Goal: Task Accomplishment & Management: Manage account settings

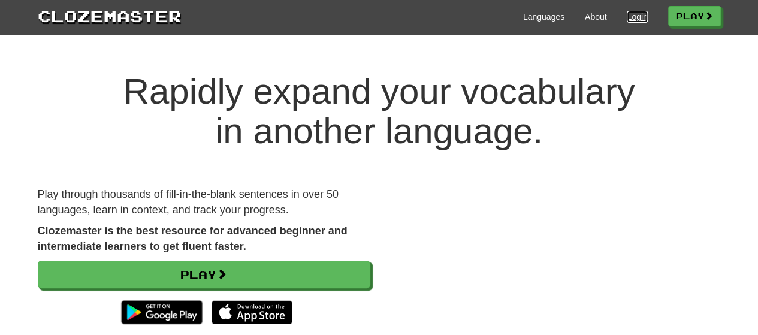
click at [639, 13] on link "Login" at bounding box center [637, 17] width 20 height 12
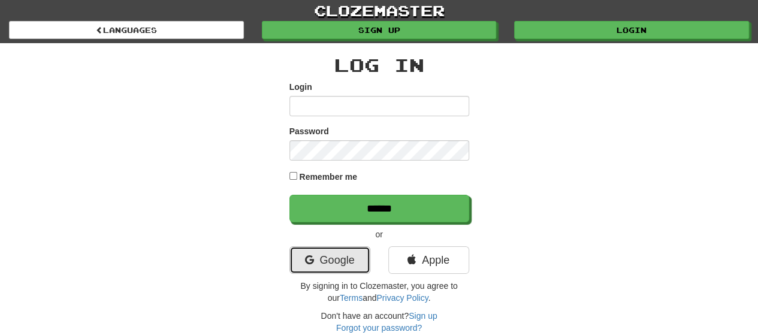
click at [355, 256] on link "Google" at bounding box center [329, 260] width 81 height 28
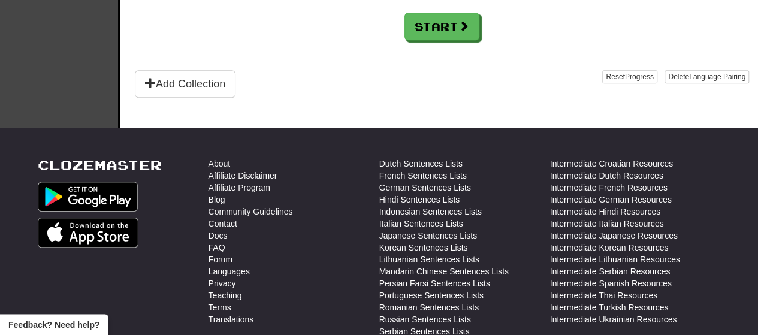
scroll to position [359, 0]
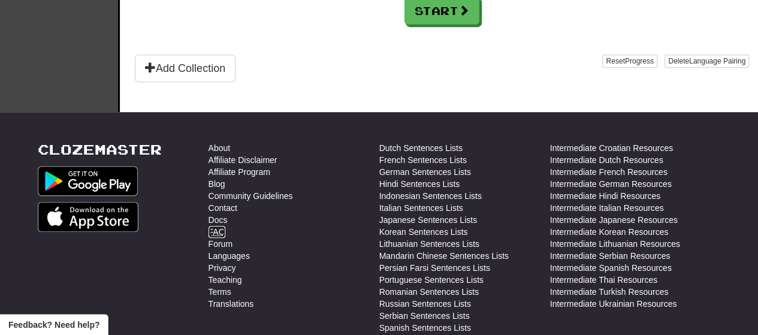
click at [220, 229] on link "FAQ" at bounding box center [216, 232] width 17 height 12
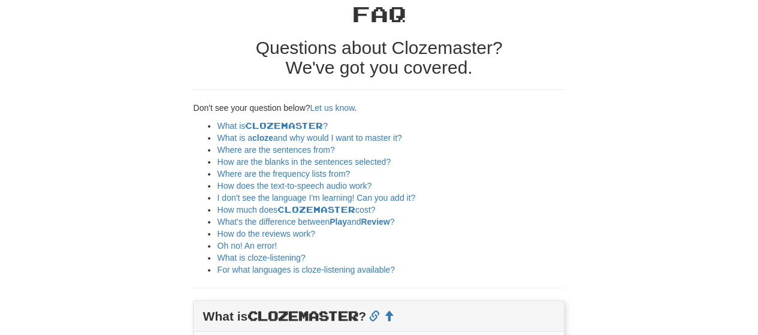
scroll to position [60, 0]
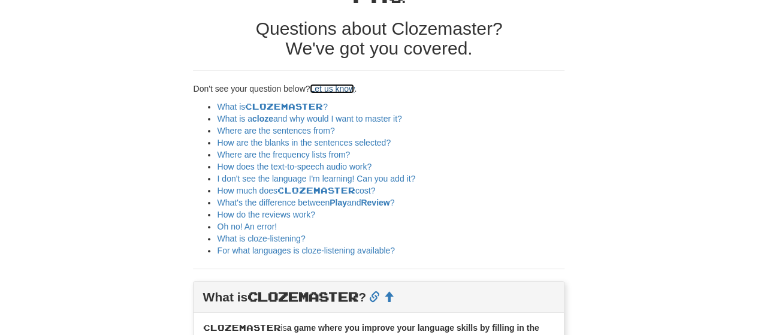
click at [335, 86] on link "Let us know" at bounding box center [332, 89] width 44 height 10
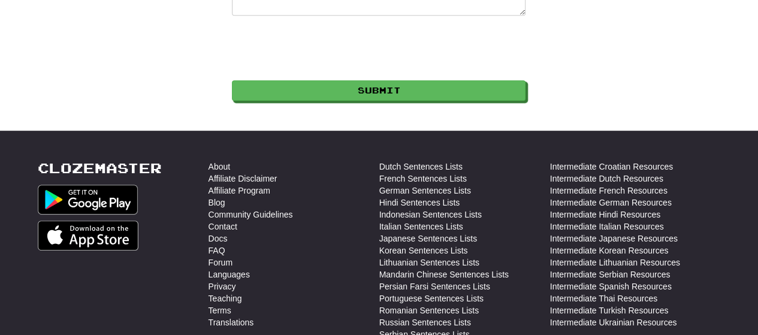
scroll to position [300, 0]
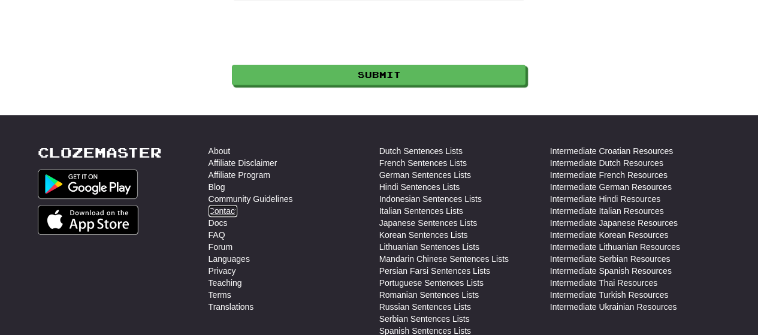
click at [218, 214] on link "Contact" at bounding box center [222, 211] width 29 height 12
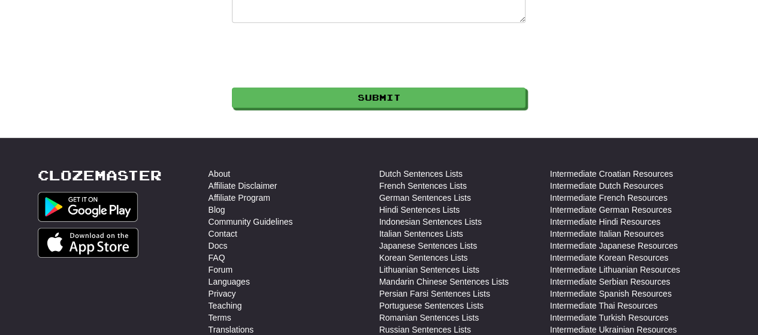
scroll to position [300, 0]
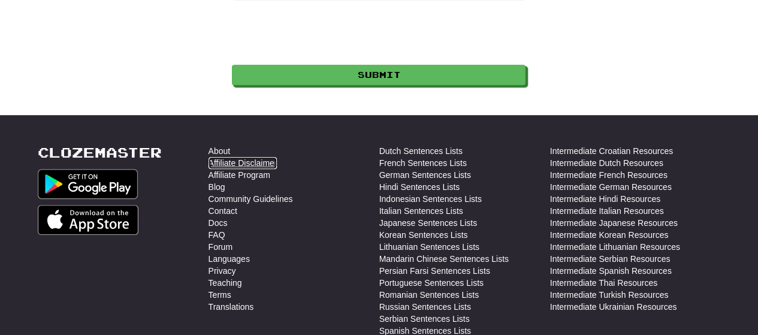
drag, startPoint x: 225, startPoint y: 162, endPoint x: 237, endPoint y: 165, distance: 12.2
click at [225, 162] on link "Affiliate Disclaimer" at bounding box center [242, 163] width 69 height 12
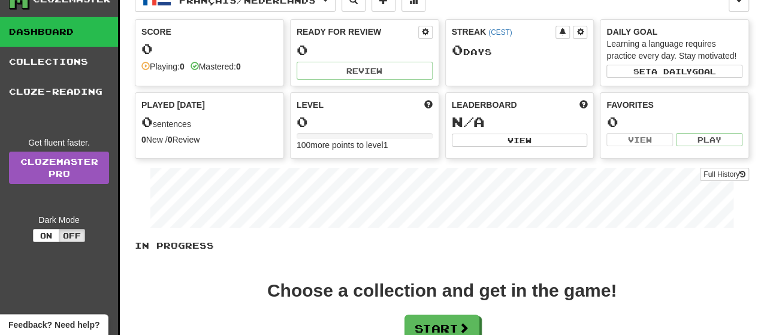
scroll to position [60, 0]
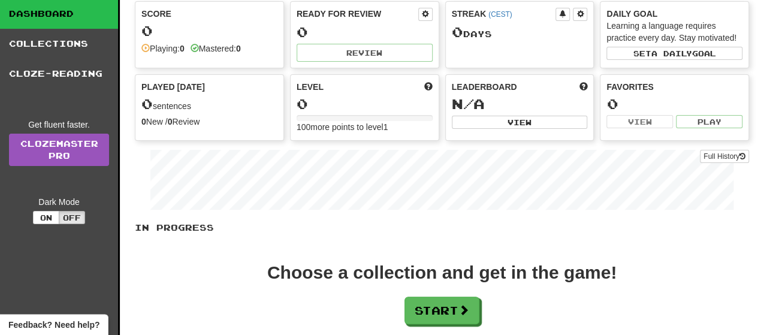
click at [86, 321] on span "Feedback? Need help?" at bounding box center [53, 325] width 91 height 12
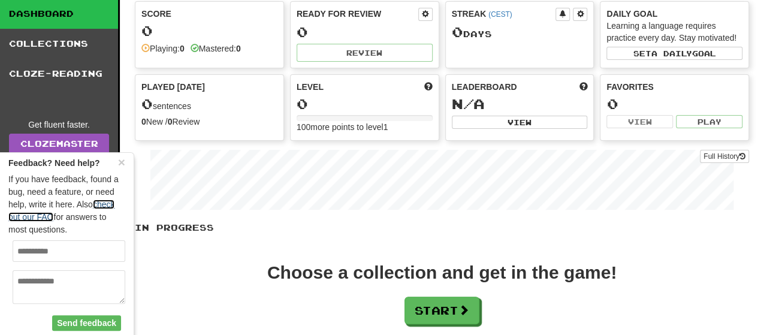
click at [46, 216] on link "check out our FAQ" at bounding box center [61, 210] width 106 height 22
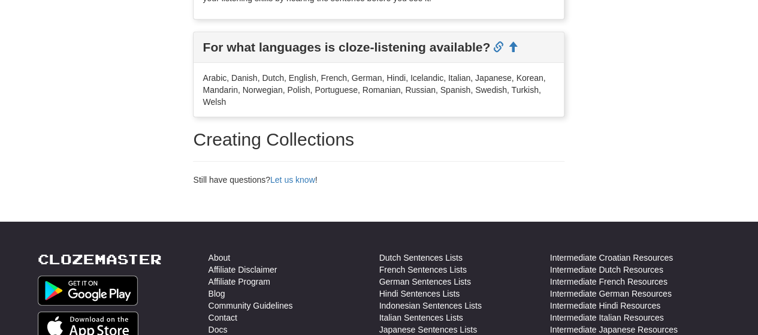
scroll to position [1899, 0]
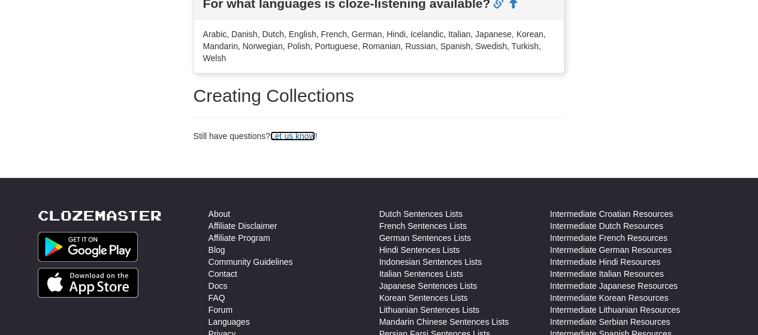
click at [303, 134] on link "Let us know" at bounding box center [292, 136] width 45 height 10
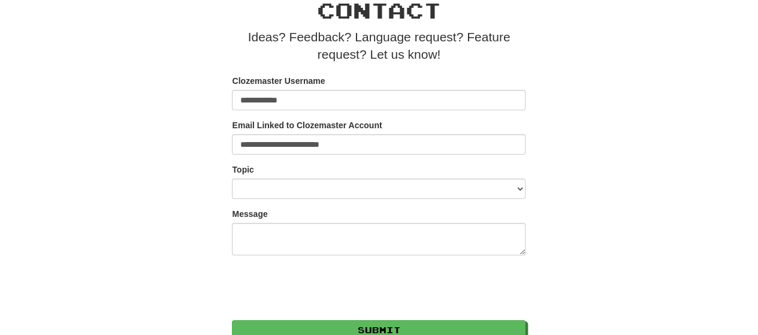
scroll to position [60, 0]
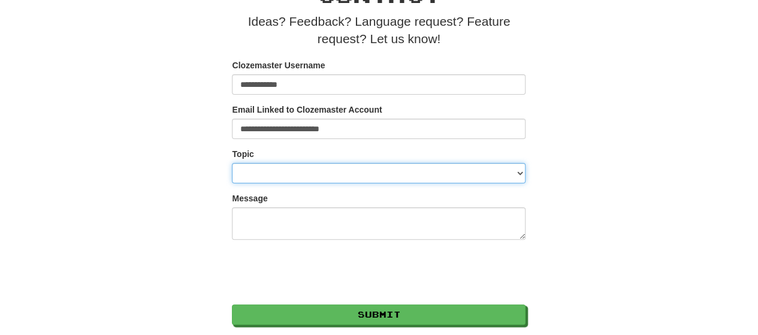
click at [522, 175] on select "**********" at bounding box center [379, 173] width 294 height 20
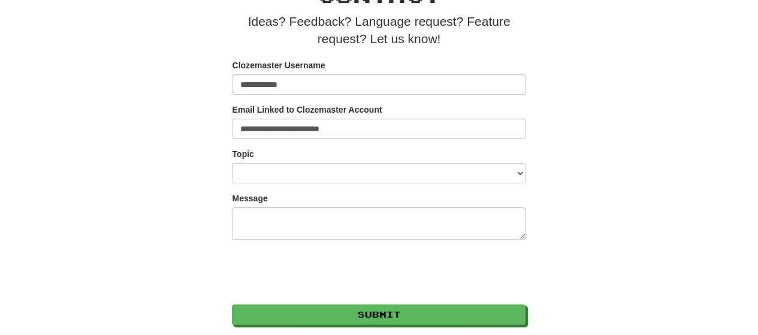
click at [578, 225] on div "**********" at bounding box center [379, 148] width 467 height 354
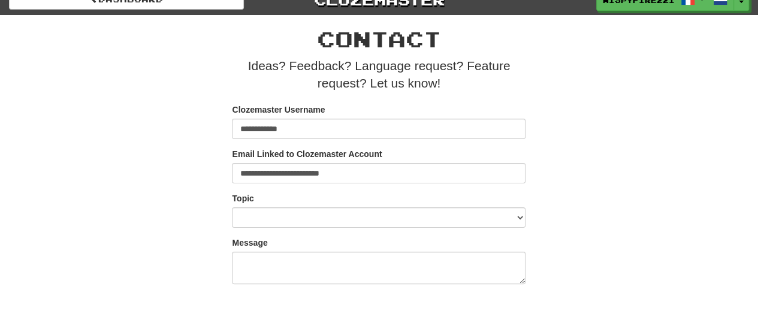
scroll to position [0, 0]
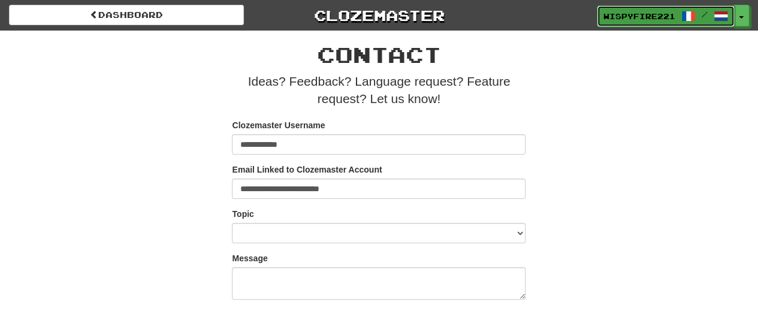
click at [711, 17] on span "/" at bounding box center [704, 14] width 47 height 8
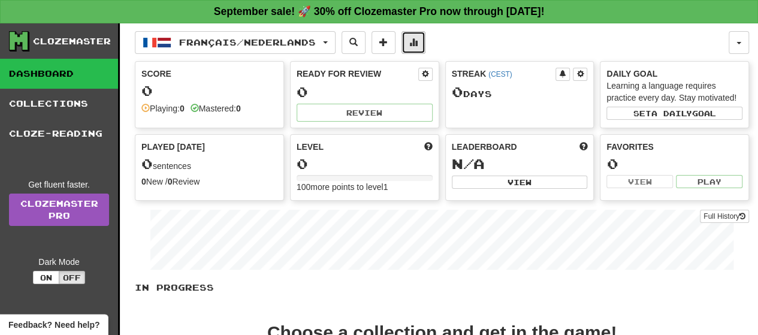
click at [418, 44] on span at bounding box center [413, 42] width 8 height 8
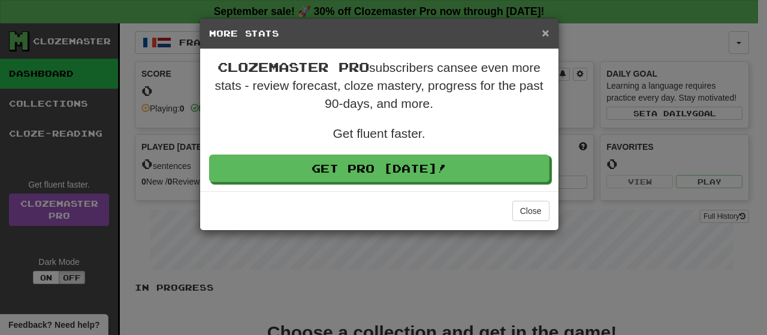
click at [544, 31] on span "×" at bounding box center [545, 33] width 7 height 14
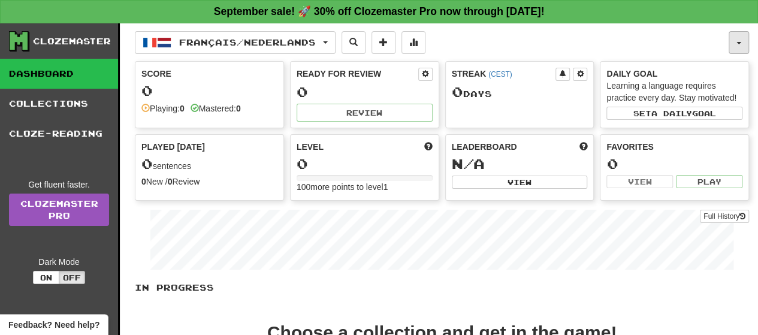
click at [747, 43] on button "button" at bounding box center [738, 42] width 20 height 23
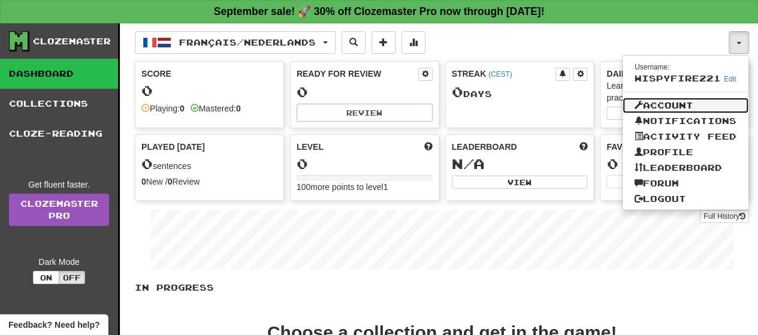
click at [690, 104] on link "Account" at bounding box center [685, 106] width 126 height 16
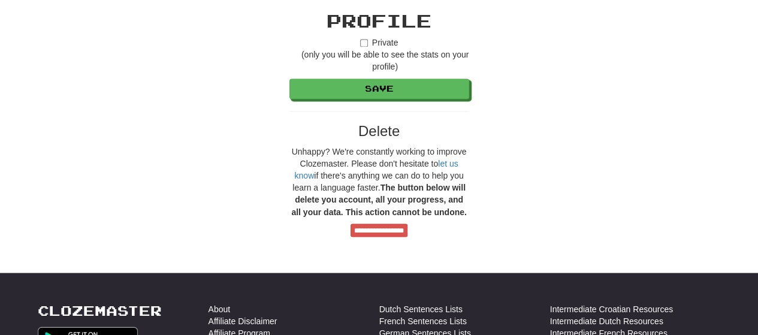
scroll to position [959, 0]
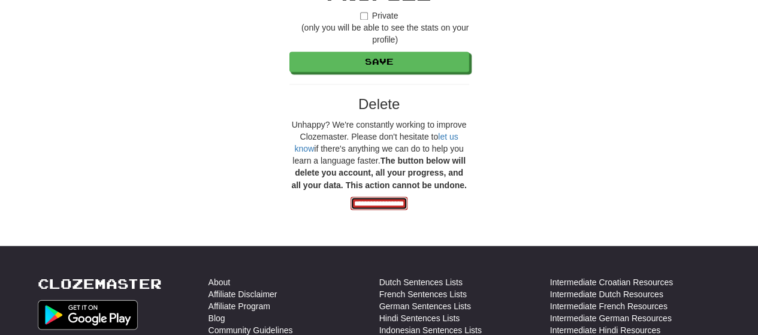
click at [354, 198] on input "**********" at bounding box center [378, 203] width 57 height 13
